Goal: Transaction & Acquisition: Subscribe to service/newsletter

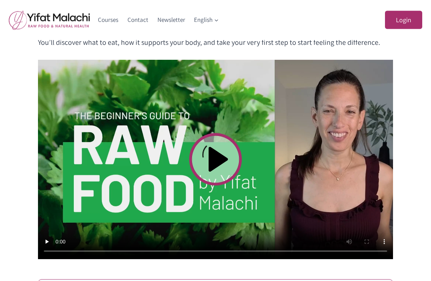
scroll to position [227, 0]
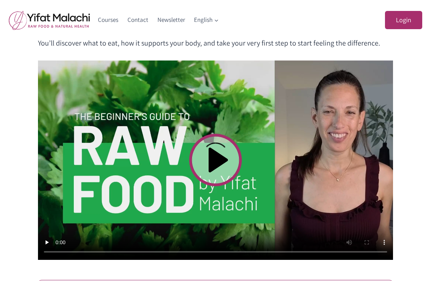
click at [220, 159] on video at bounding box center [215, 161] width 355 height 200
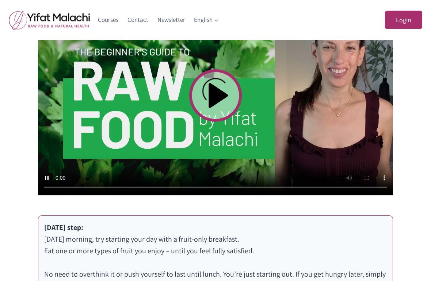
scroll to position [291, 0]
click at [285, 227] on p "Today’s step: Tomorrow morning, try starting your day with a fruit-only breakfa…" at bounding box center [215, 257] width 342 height 70
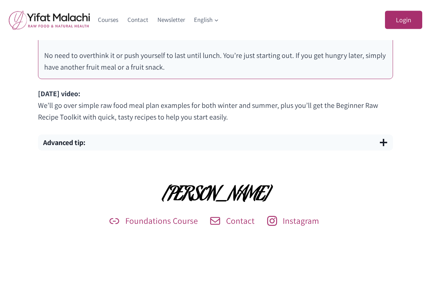
scroll to position [510, 0]
click at [383, 145] on span "button" at bounding box center [383, 142] width 9 height 9
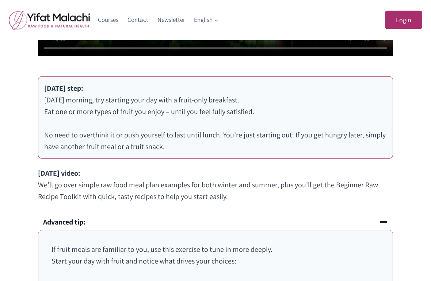
scroll to position [431, 0]
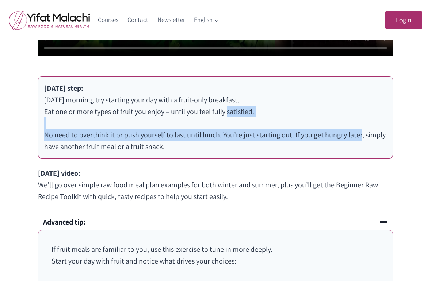
click at [307, 193] on p "Tomorrow’s video: We’ll go over simple raw food meal plan examples for both win…" at bounding box center [215, 185] width 355 height 35
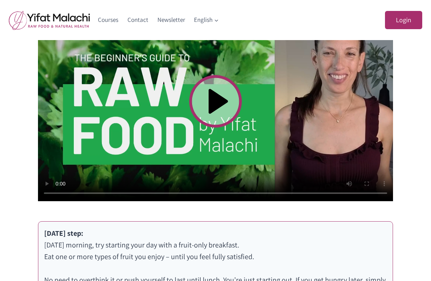
scroll to position [282, 0]
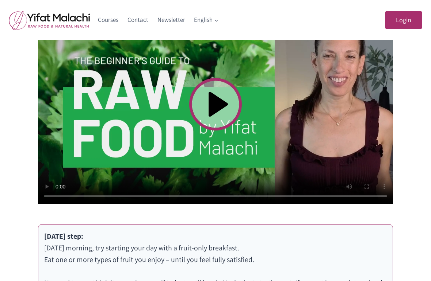
click at [279, 99] on video at bounding box center [215, 105] width 355 height 200
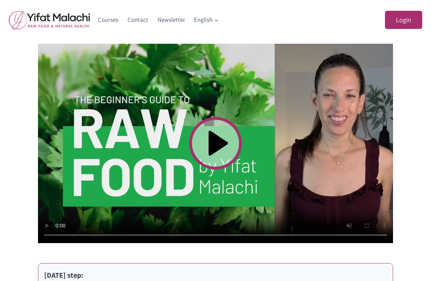
scroll to position [243, 0]
click at [116, 18] on link "Courses" at bounding box center [108, 20] width 30 height 18
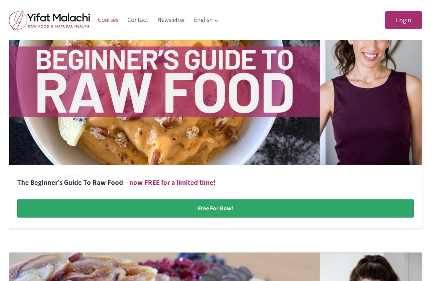
scroll to position [205, 0]
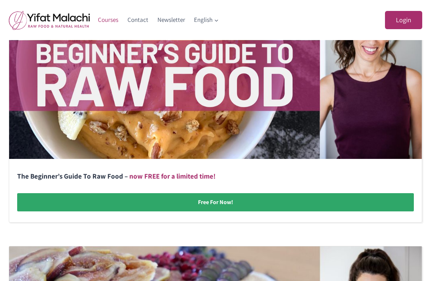
click at [220, 206] on link at bounding box center [215, 104] width 412 height 235
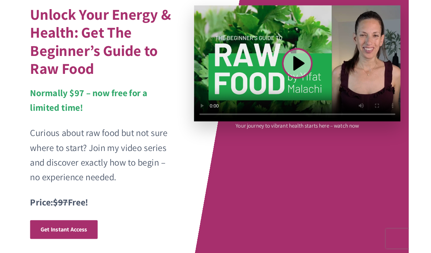
scroll to position [71, 0]
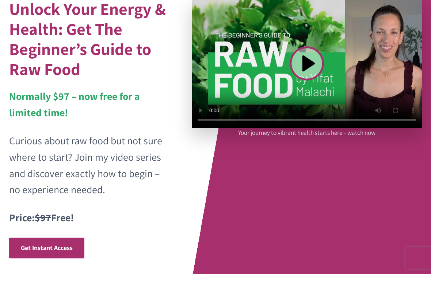
click at [65, 245] on link "Get Instant Access" at bounding box center [46, 255] width 75 height 21
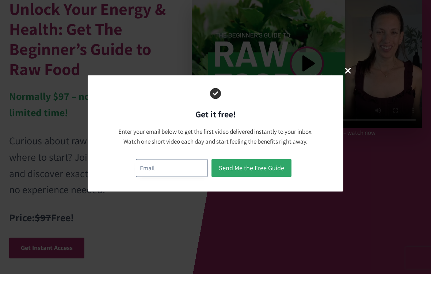
click at [170, 170] on input "email" at bounding box center [172, 175] width 72 height 18
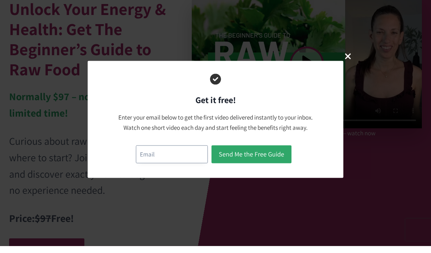
scroll to position [78, 0]
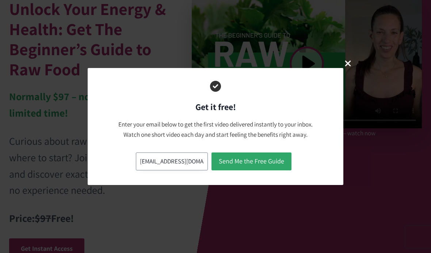
type input "ricksnyder51@yahoo.com"
click at [266, 162] on button "Send Me the Free Guide" at bounding box center [251, 161] width 80 height 18
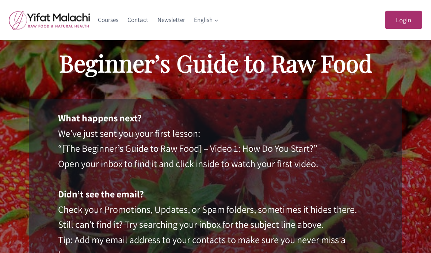
scroll to position [77, 0]
click at [246, 250] on p "What happens next? We’ve just sent you your first lesson: “[The Beginner’s Guid…" at bounding box center [215, 208] width 315 height 197
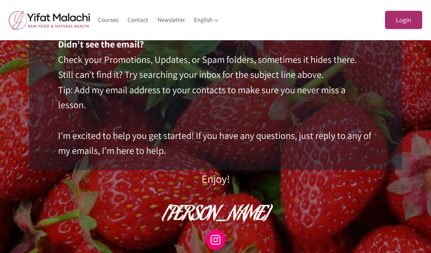
scroll to position [227, 0]
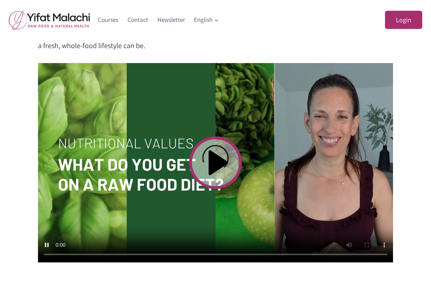
scroll to position [266, 0]
click at [215, 165] on video at bounding box center [215, 163] width 355 height 200
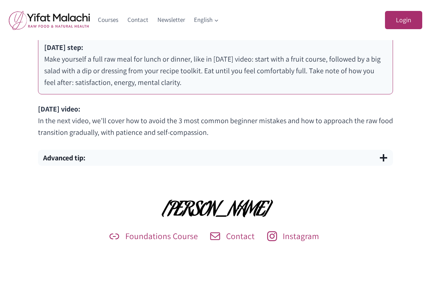
scroll to position [518, 0]
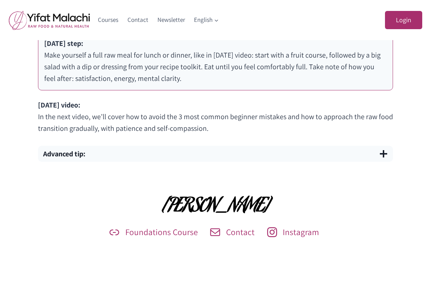
click at [387, 153] on span "button" at bounding box center [383, 154] width 9 height 9
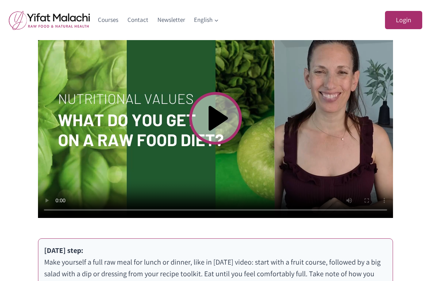
scroll to position [309, 0]
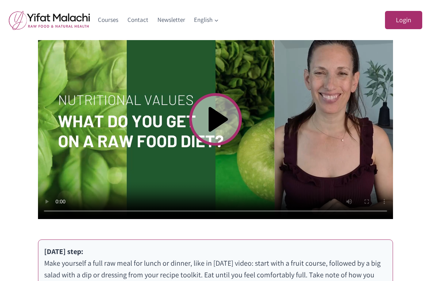
click at [216, 144] on video at bounding box center [215, 120] width 355 height 200
click at [218, 115] on video at bounding box center [215, 120] width 355 height 200
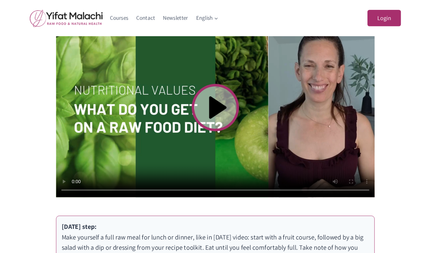
scroll to position [339, 0]
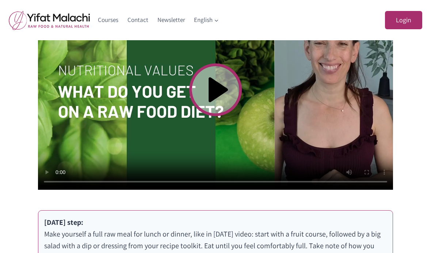
click at [219, 81] on video at bounding box center [215, 90] width 355 height 200
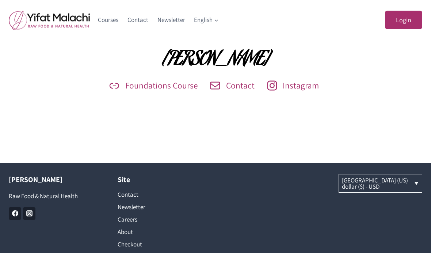
scroll to position [785, 0]
click at [157, 85] on span "Foundations Course" at bounding box center [161, 85] width 73 height 0
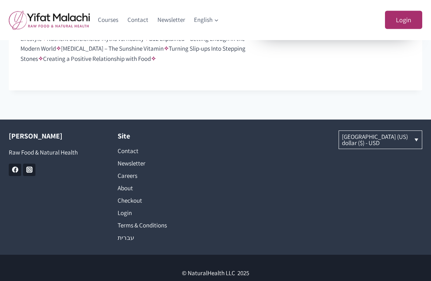
scroll to position [702, 0]
